Goal: Go to known website: Go to known website

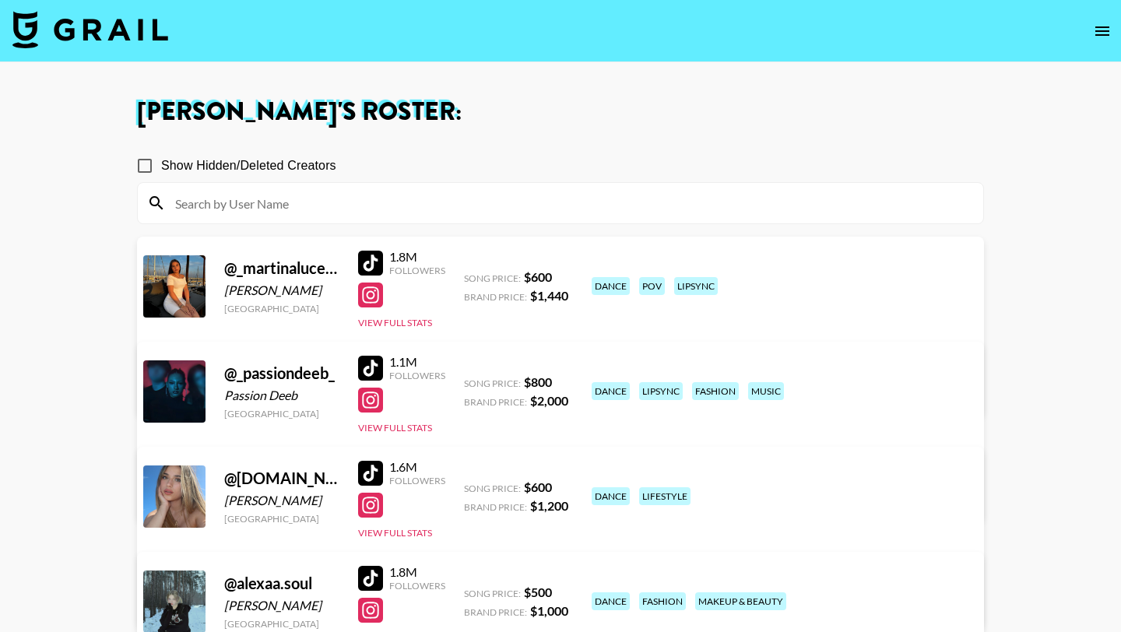
click at [143, 41] on img at bounding box center [90, 29] width 156 height 37
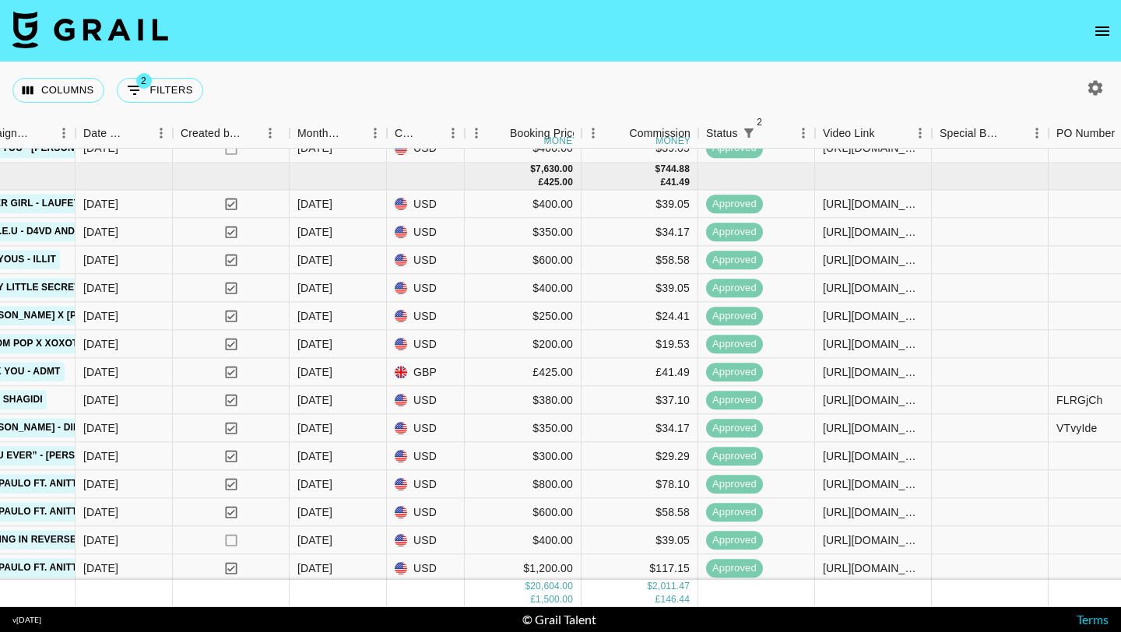
scroll to position [930, 792]
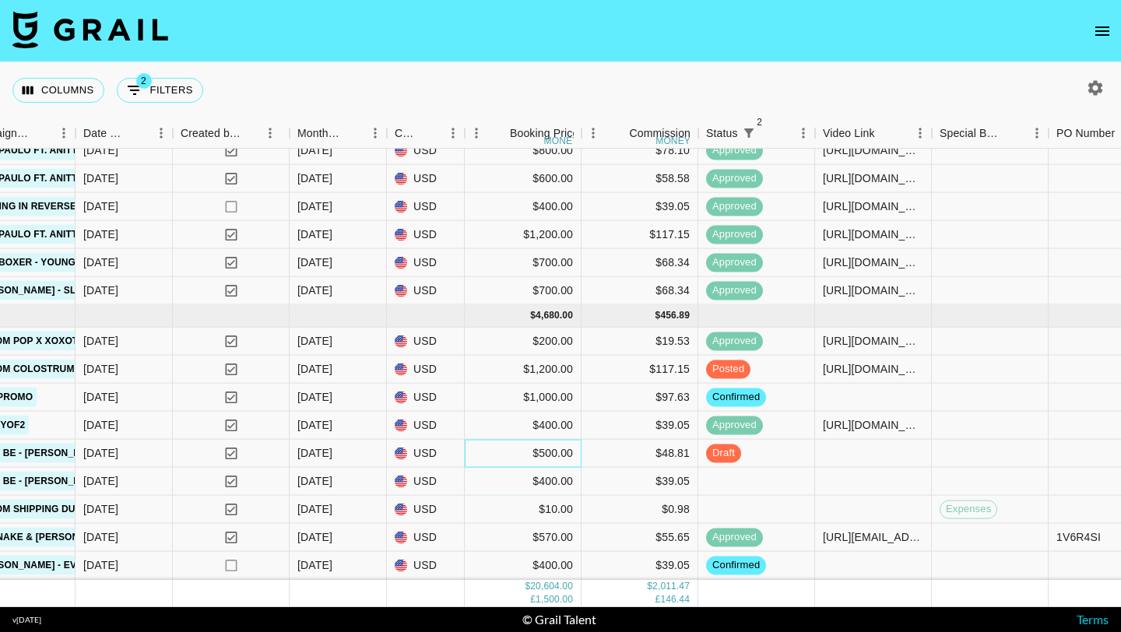
click at [505, 455] on div "$500.00" at bounding box center [523, 454] width 117 height 28
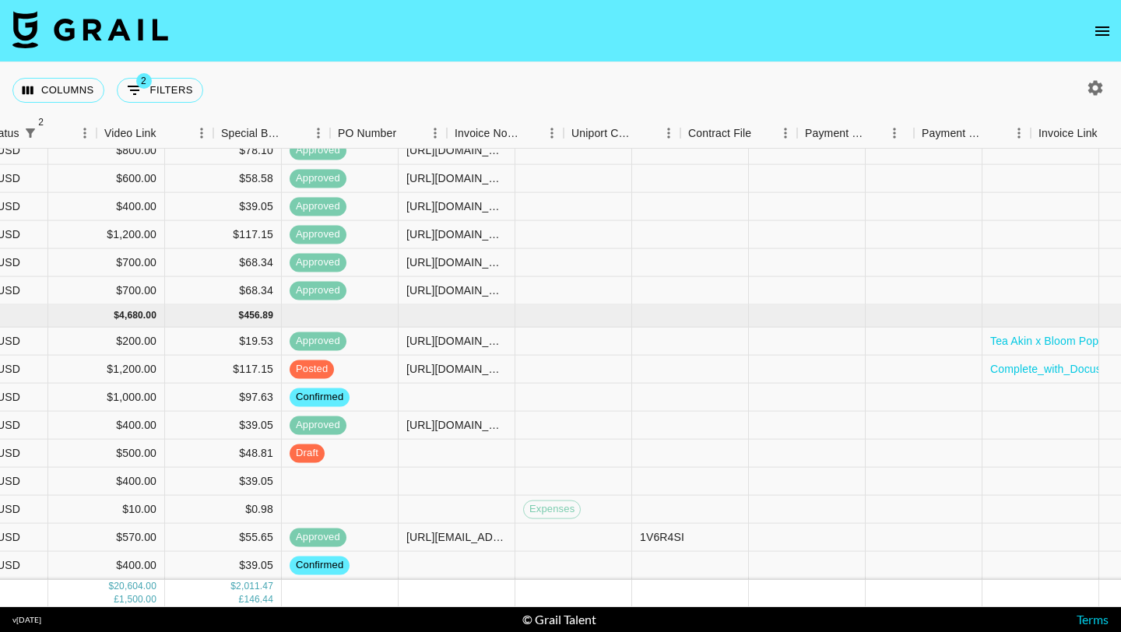
scroll to position [930, 1599]
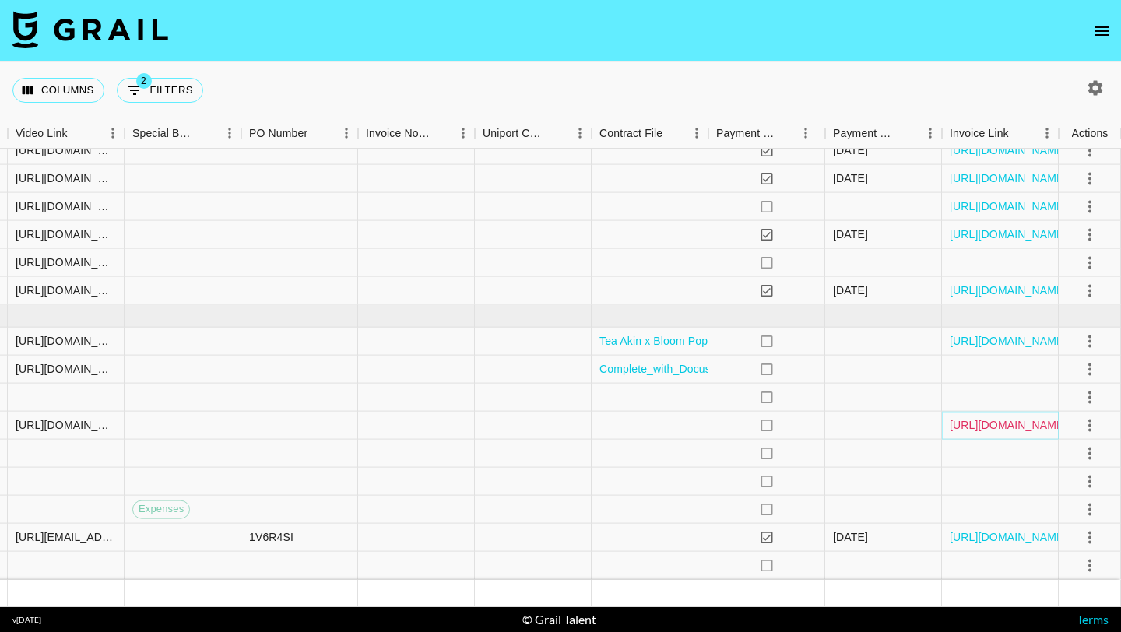
click at [999, 428] on link "[URL][DOMAIN_NAME]" at bounding box center [1009, 425] width 118 height 16
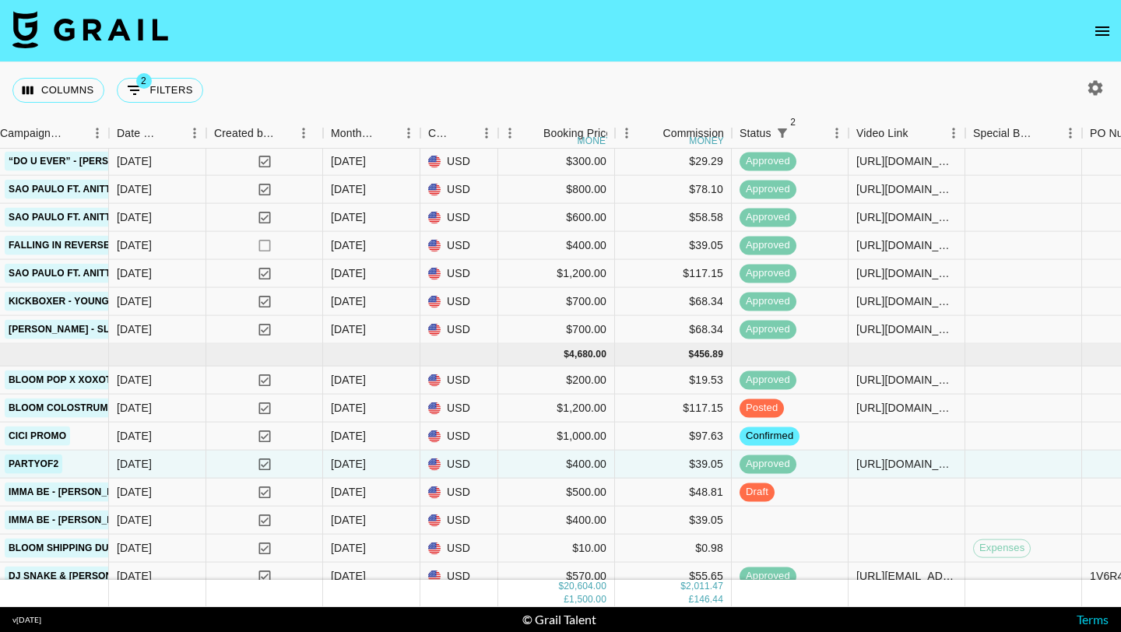
scroll to position [930, 759]
